Goal: Information Seeking & Learning: Understand process/instructions

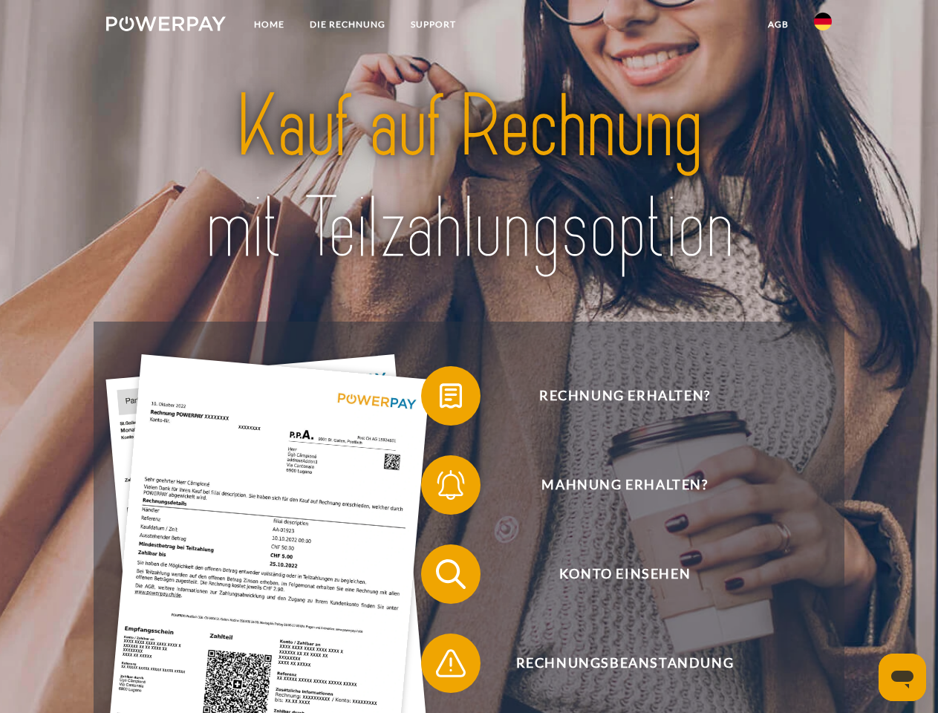
click at [166, 26] on img at bounding box center [166, 23] width 120 height 15
click at [823, 26] on img at bounding box center [823, 22] width 18 height 18
click at [777, 25] on link "agb" at bounding box center [778, 24] width 46 height 27
click at [440, 399] on span at bounding box center [428, 396] width 74 height 74
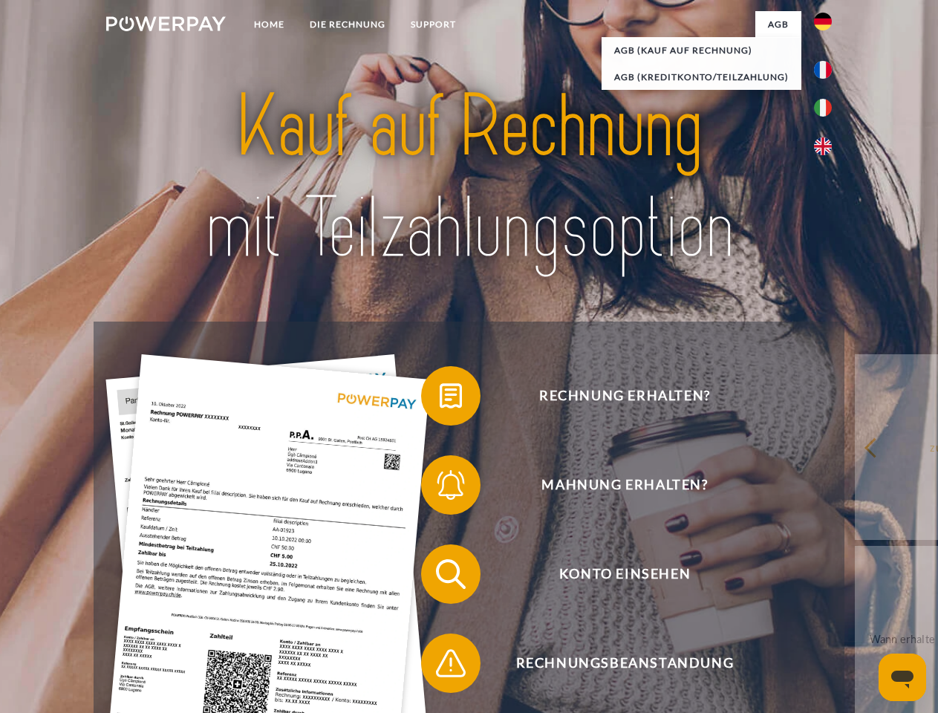
click at [440, 488] on span at bounding box center [428, 485] width 74 height 74
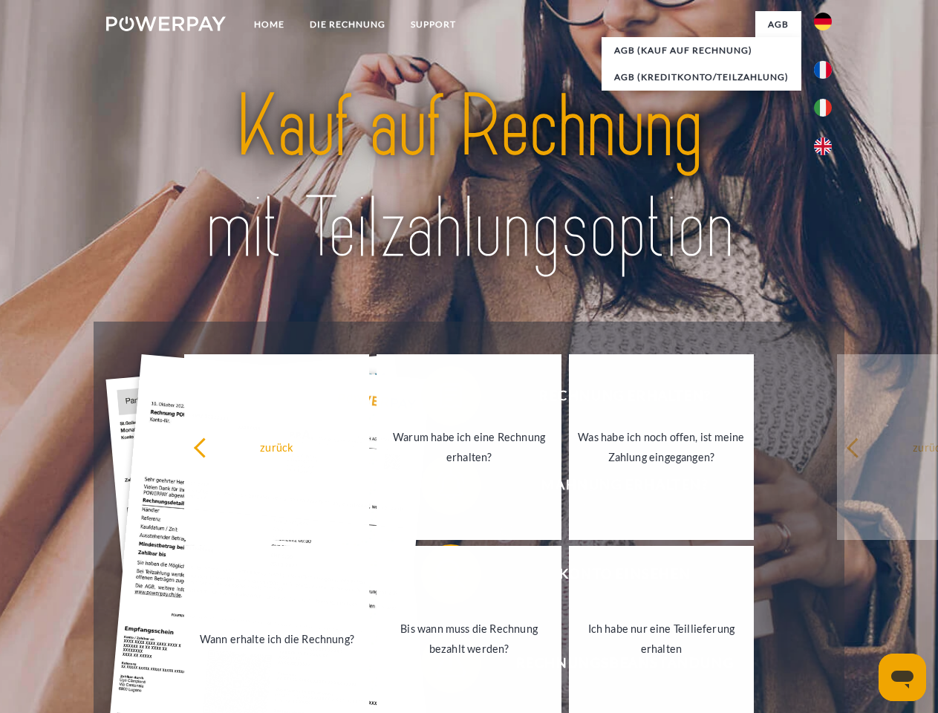
click at [440, 577] on link "Bis wann muss die Rechnung bezahlt werden?" at bounding box center [468, 639] width 185 height 186
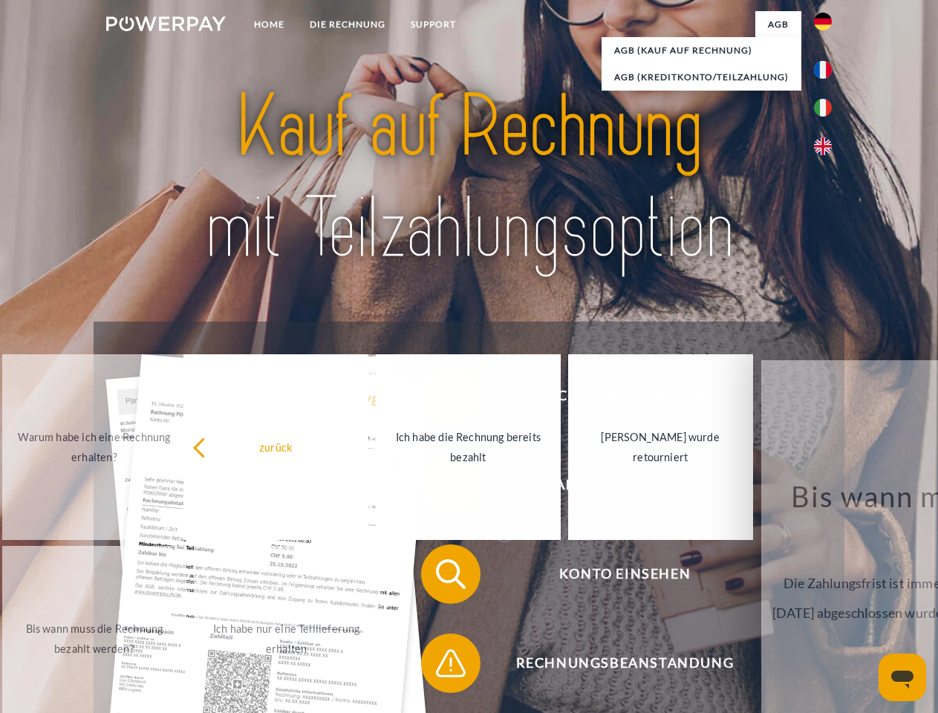
click at [440, 666] on span at bounding box center [428, 663] width 74 height 74
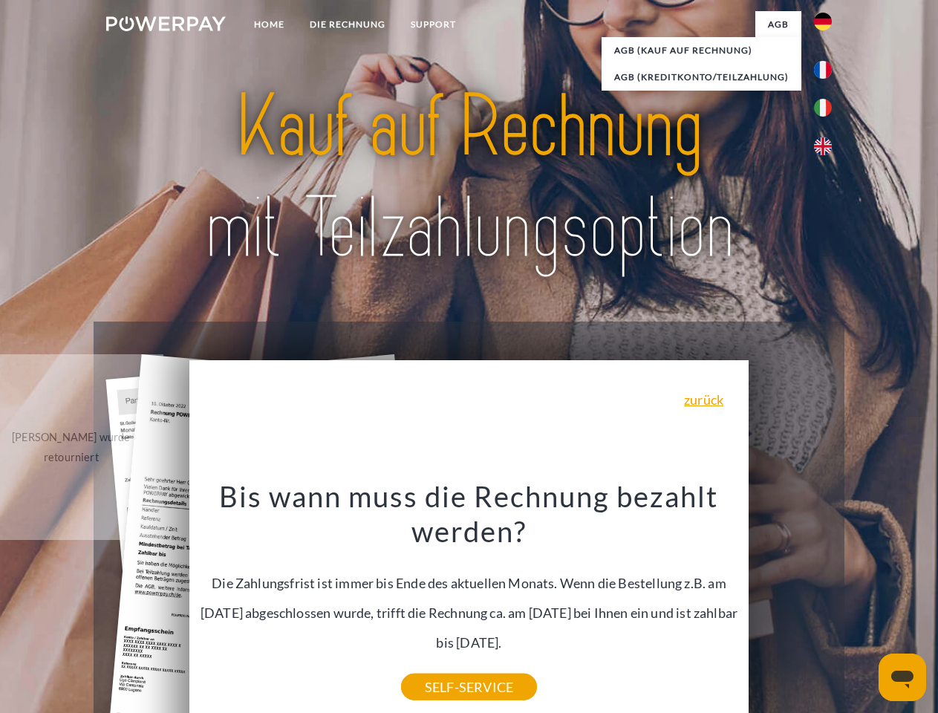
click at [902, 677] on icon "Messaging-Fenster öffnen" at bounding box center [902, 680] width 22 height 18
